Goal: Information Seeking & Learning: Check status

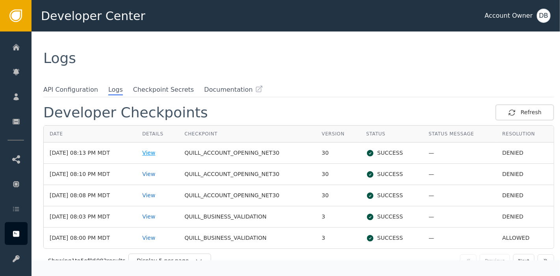
click at [162, 150] on div "View" at bounding box center [157, 153] width 30 height 8
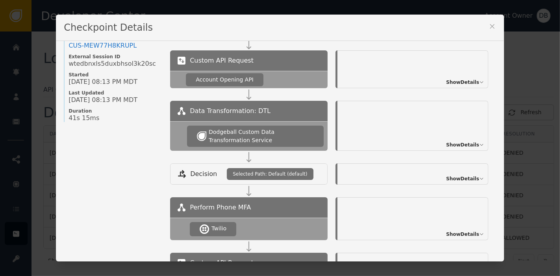
scroll to position [519, 0]
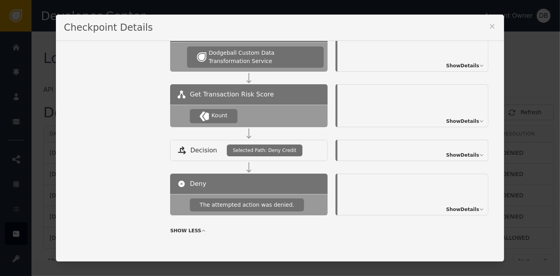
click at [489, 28] on icon at bounding box center [493, 26] width 8 height 8
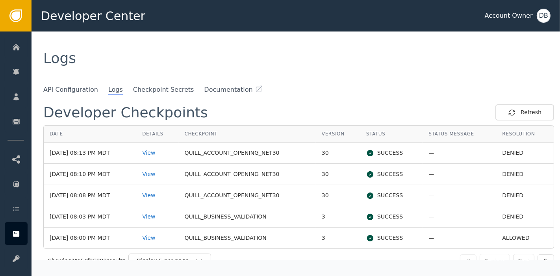
scroll to position [11, 0]
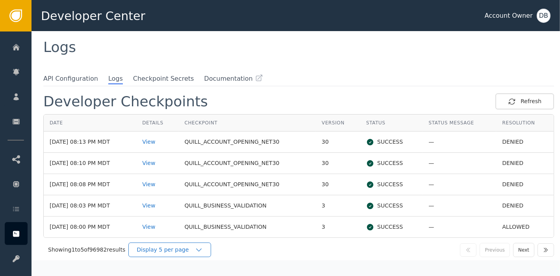
click at [190, 251] on div "Display 5 per page" at bounding box center [166, 250] width 58 height 8
click at [198, 246] on icon "button" at bounding box center [199, 250] width 8 height 8
click at [201, 254] on div "Display 5 per page" at bounding box center [169, 250] width 83 height 15
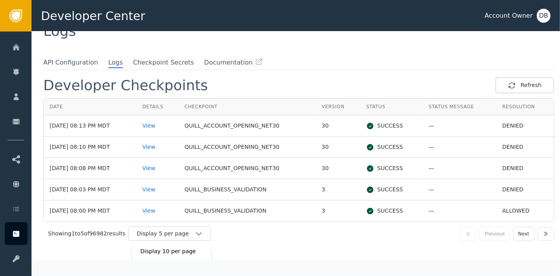
scroll to position [39, 0]
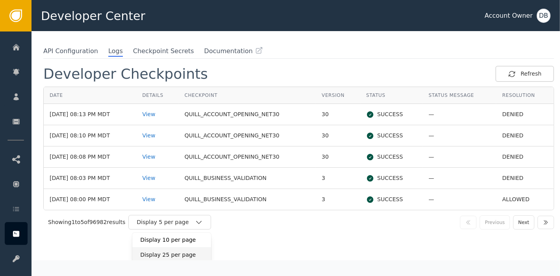
click at [185, 252] on div "Display 25 per page" at bounding box center [171, 255] width 63 height 8
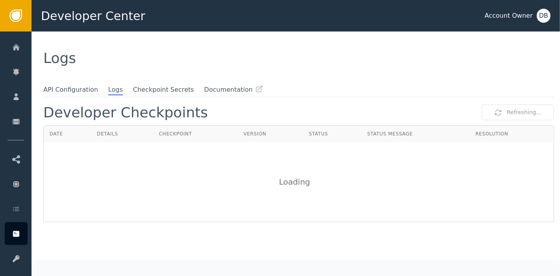
scroll to position [0, 0]
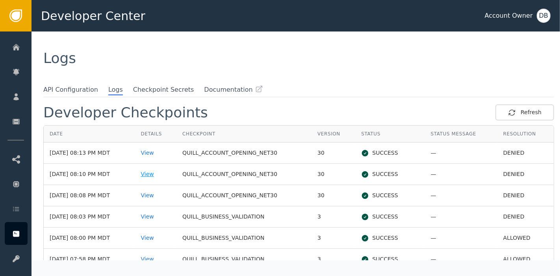
click at [158, 175] on div "View" at bounding box center [156, 174] width 30 height 8
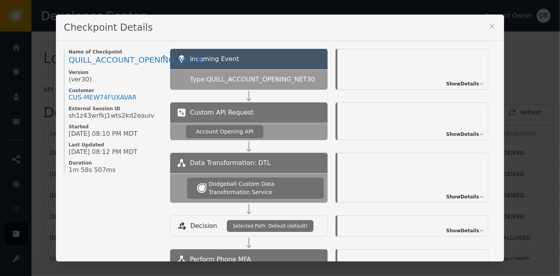
click at [466, 134] on span "Show Details" at bounding box center [462, 134] width 33 height 7
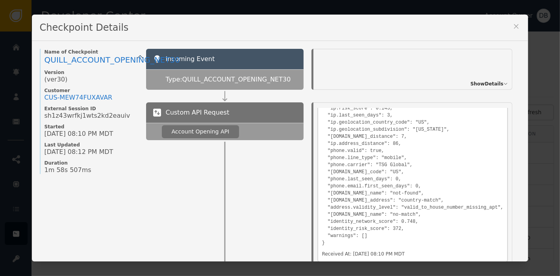
scroll to position [299, 0]
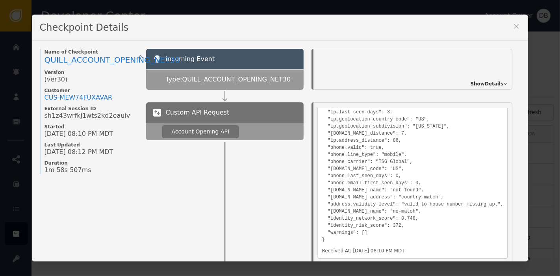
click at [517, 26] on div "Checkpoint Details" at bounding box center [280, 28] width 497 height 26
click at [515, 26] on icon at bounding box center [517, 26] width 4 height 4
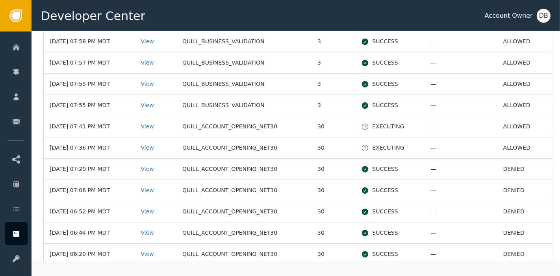
scroll to position [219, 0]
click at [158, 188] on div "View" at bounding box center [156, 190] width 30 height 8
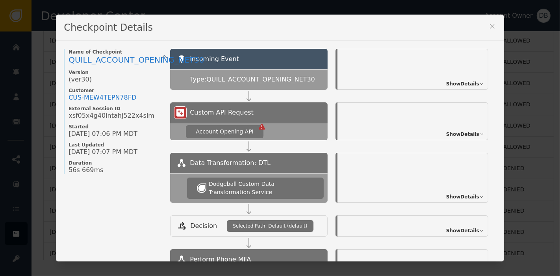
click at [458, 80] on span "Show Details" at bounding box center [462, 83] width 33 height 7
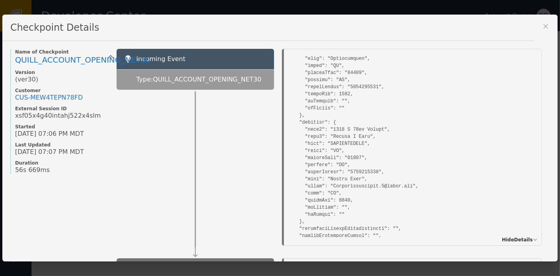
scroll to position [391, 0]
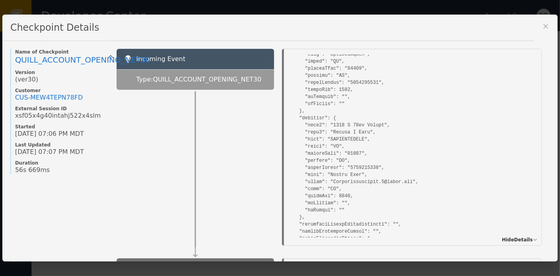
click at [481, 176] on pre at bounding box center [413, 74] width 250 height 803
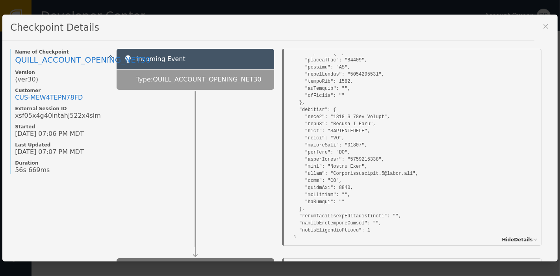
scroll to position [399, 0]
click at [333, 117] on pre at bounding box center [413, 66] width 250 height 803
drag, startPoint x: 333, startPoint y: 117, endPoint x: 368, endPoint y: 116, distance: 34.7
click at [368, 116] on pre at bounding box center [413, 66] width 250 height 803
click at [542, 28] on icon at bounding box center [546, 26] width 8 height 8
